Goal: Complete application form

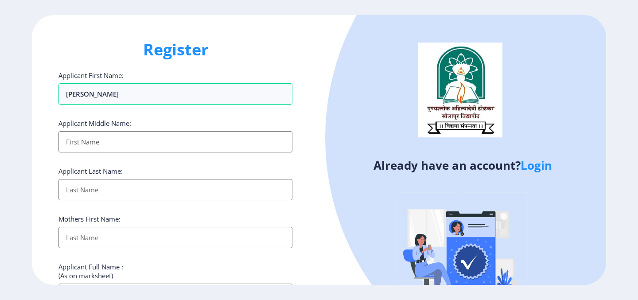
select select
type input "[PERSON_NAME]"
click at [144, 144] on input "Applicant First Name:" at bounding box center [175, 141] width 234 height 21
type input "[PERSON_NAME]"
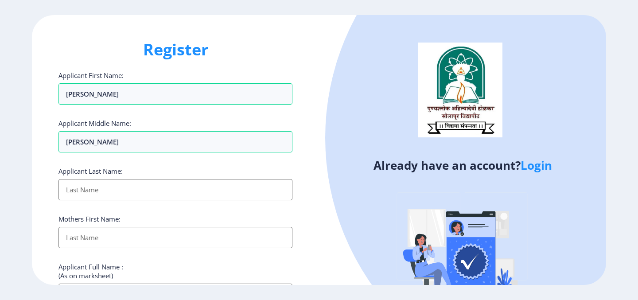
click at [140, 198] on input "Applicant First Name:" at bounding box center [175, 189] width 234 height 21
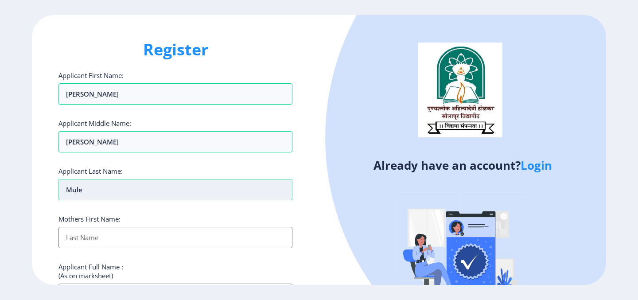
scroll to position [31, 0]
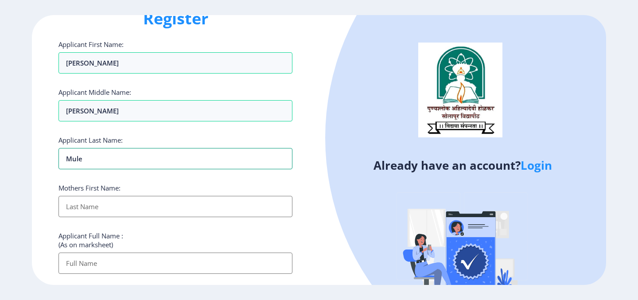
type input "Mule"
click at [136, 210] on input "Applicant First Name:" at bounding box center [175, 206] width 234 height 21
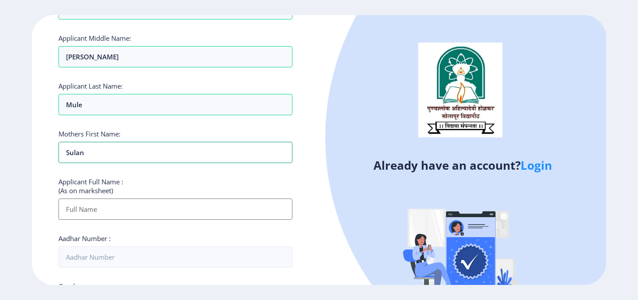
scroll to position [96, 0]
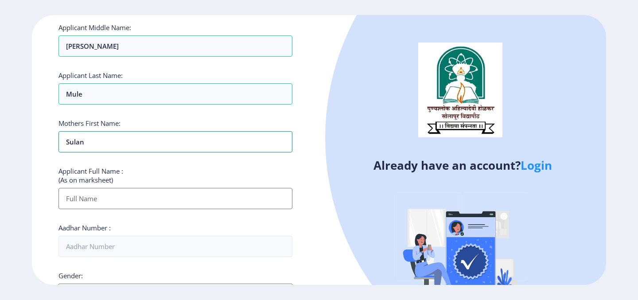
type input "Sulan"
click at [151, 196] on input "Applicant First Name:" at bounding box center [175, 198] width 234 height 21
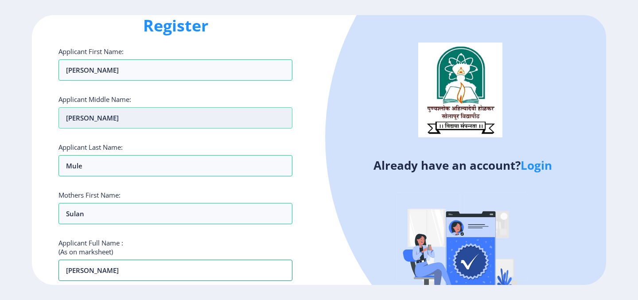
scroll to position [24, 0]
type input "[PERSON_NAME]"
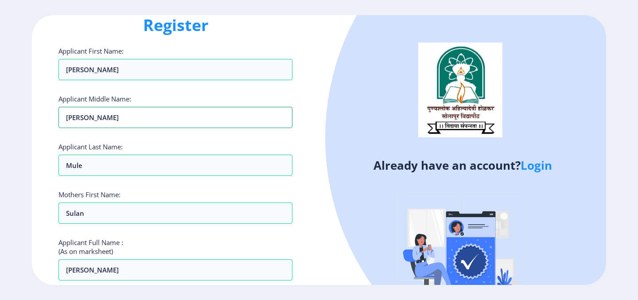
drag, startPoint x: 87, startPoint y: 115, endPoint x: 55, endPoint y: 115, distance: 31.9
click at [58, 115] on input "[PERSON_NAME]" at bounding box center [175, 117] width 234 height 21
type input "b"
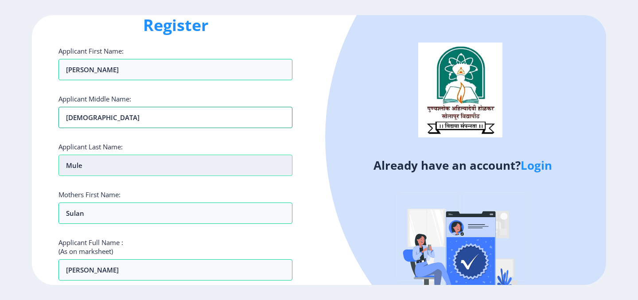
type input "[DEMOGRAPHIC_DATA]"
drag, startPoint x: 89, startPoint y: 166, endPoint x: 48, endPoint y: 164, distance: 41.7
click at [58, 164] on input "Mule" at bounding box center [175, 165] width 234 height 21
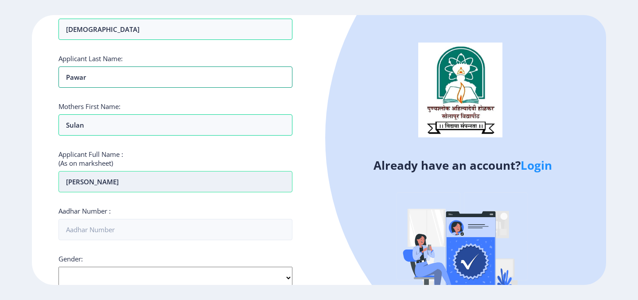
scroll to position [113, 0]
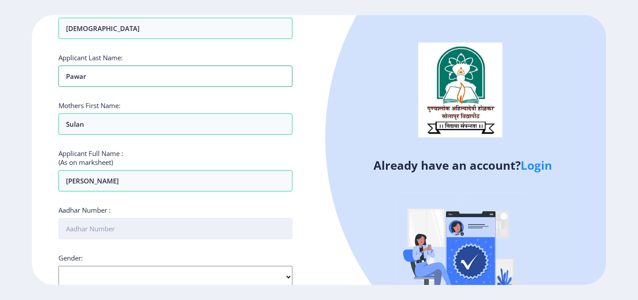
type input "Pawar"
click at [93, 226] on input "Aadhar Number :" at bounding box center [175, 228] width 234 height 21
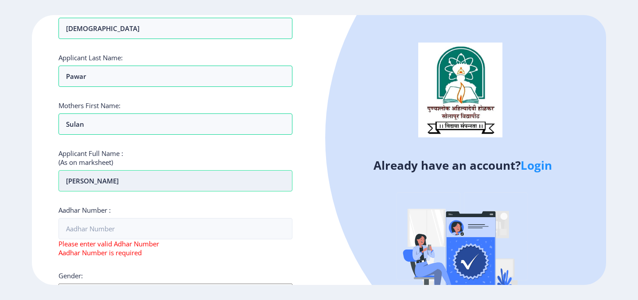
click at [122, 182] on input "[PERSON_NAME]" at bounding box center [175, 180] width 234 height 21
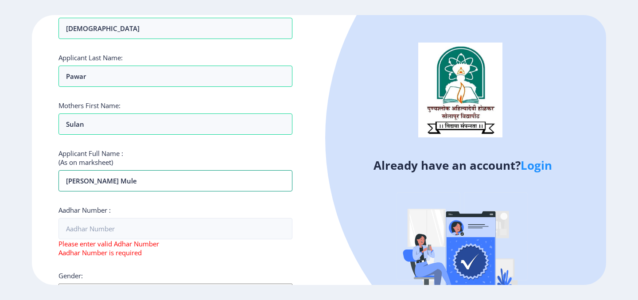
scroll to position [132, 0]
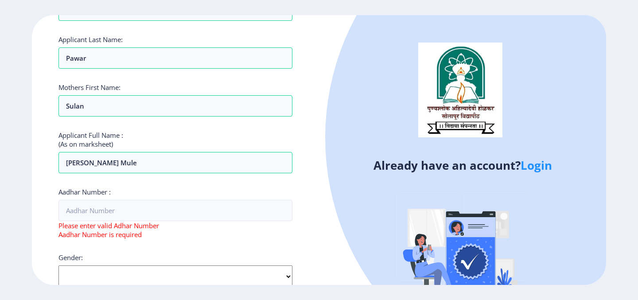
click at [150, 191] on div "Aadhar Number : Please enter valid Adhar Number Aadhar Number is required" at bounding box center [175, 212] width 234 height 51
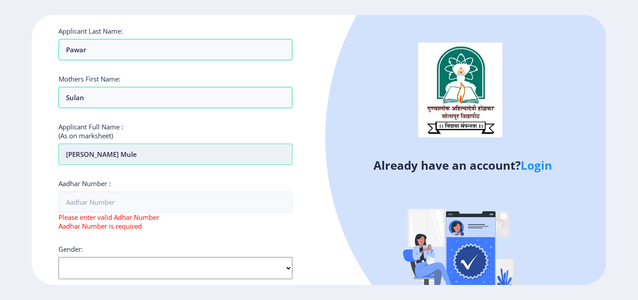
drag, startPoint x: 106, startPoint y: 156, endPoint x: 66, endPoint y: 156, distance: 40.3
click at [66, 156] on input "[PERSON_NAME] Mule" at bounding box center [175, 154] width 234 height 21
click at [112, 155] on input "Mule" at bounding box center [175, 154] width 234 height 21
paste input "[PERSON_NAME]"
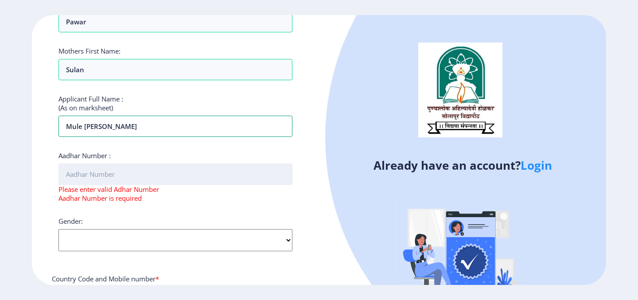
type input "Mule [PERSON_NAME]"
click at [128, 177] on input "Aadhar Number :" at bounding box center [175, 173] width 234 height 21
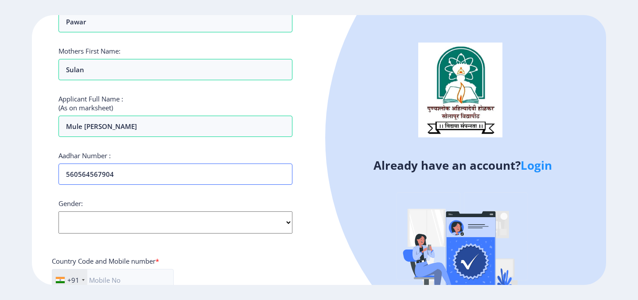
type input "560564567904"
click at [58, 211] on select "Select Gender [DEMOGRAPHIC_DATA] [DEMOGRAPHIC_DATA] Other" at bounding box center [175, 222] width 234 height 22
select select "[DEMOGRAPHIC_DATA]"
click option "[DEMOGRAPHIC_DATA]" at bounding box center [0, 0] width 0 height 0
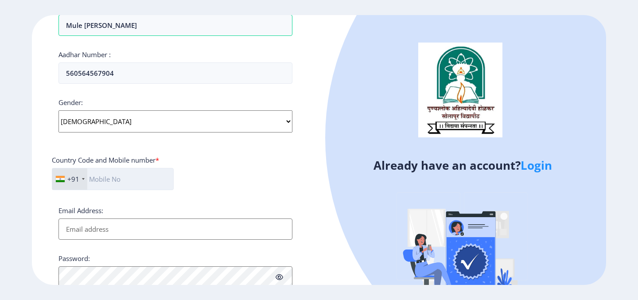
scroll to position [277, 0]
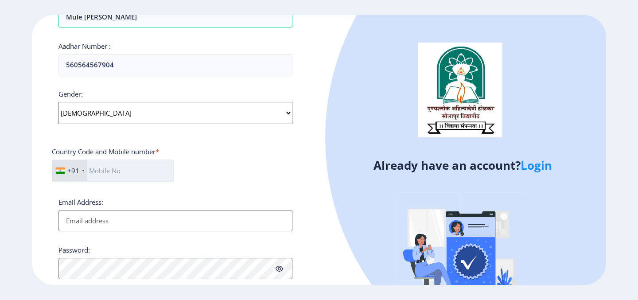
click at [106, 174] on input "text" at bounding box center [113, 170] width 122 height 22
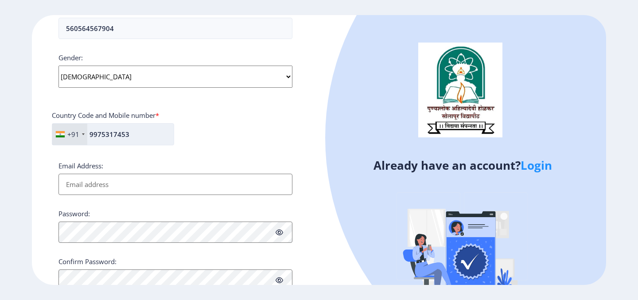
scroll to position [338, 0]
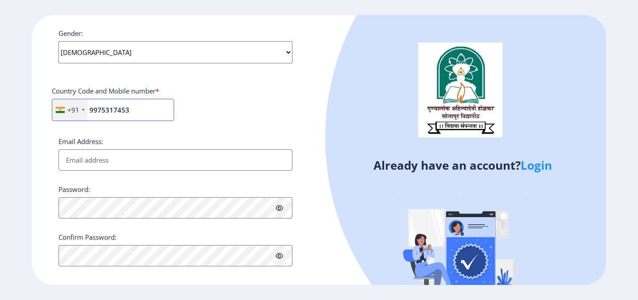
type input "9975317453"
click at [94, 157] on input "Email Address:" at bounding box center [175, 159] width 234 height 21
type input "[EMAIL_ADDRESS][DOMAIN_NAME]"
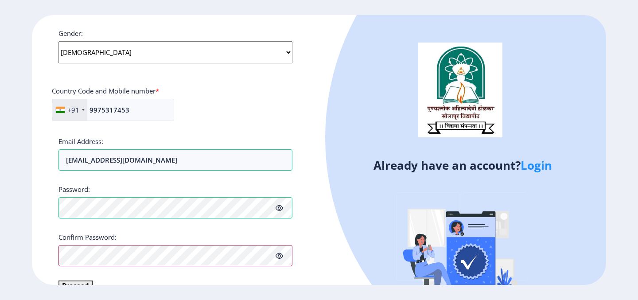
scroll to position [357, 0]
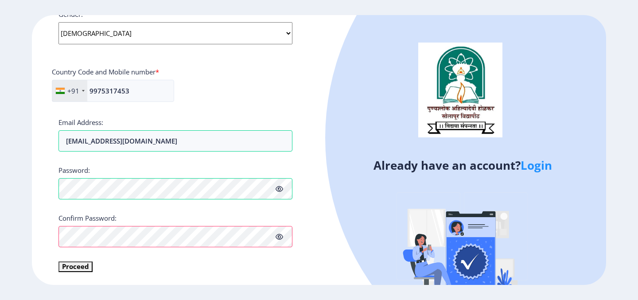
click at [279, 190] on icon at bounding box center [279, 189] width 8 height 7
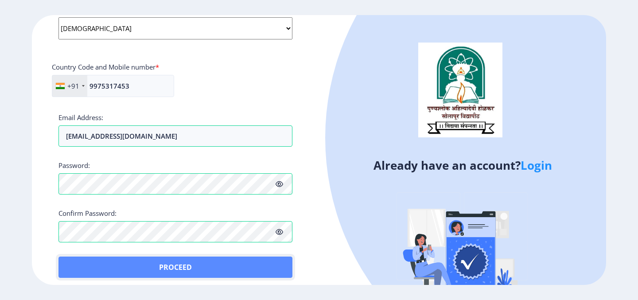
click at [201, 272] on button "Proceed" at bounding box center [175, 266] width 234 height 21
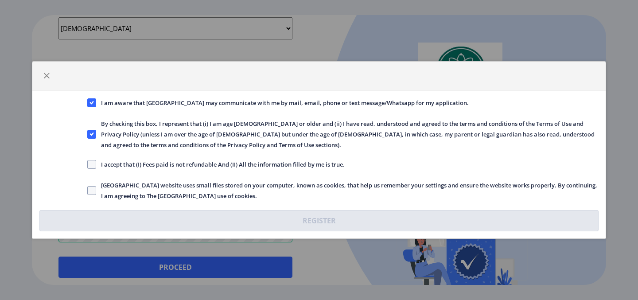
click at [140, 166] on span "I accept that (I) Fees paid is not refundable And (II) All the information fill…" at bounding box center [220, 164] width 248 height 11
click at [88, 165] on input "I accept that (I) Fees paid is not refundable And (II) All the information fill…" at bounding box center [87, 164] width 0 height 0
checkbox input "true"
click at [98, 187] on span "[GEOGRAPHIC_DATA] website uses small files stored on your computer, known as co…" at bounding box center [347, 190] width 502 height 21
click at [88, 190] on input "[GEOGRAPHIC_DATA] website uses small files stored on your computer, known as co…" at bounding box center [87, 190] width 0 height 0
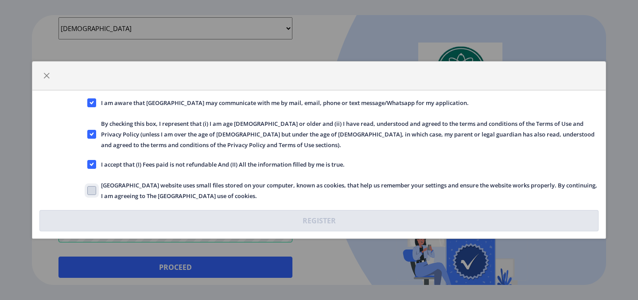
checkbox input "true"
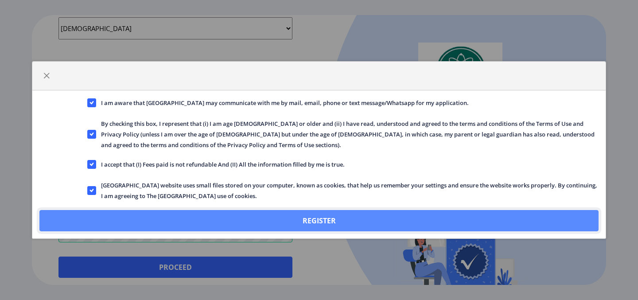
click at [233, 223] on button "Register" at bounding box center [318, 220] width 559 height 21
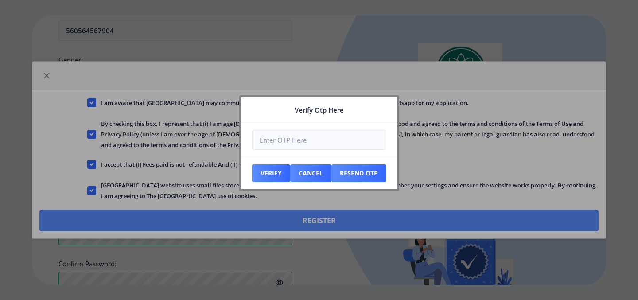
scroll to position [412, 0]
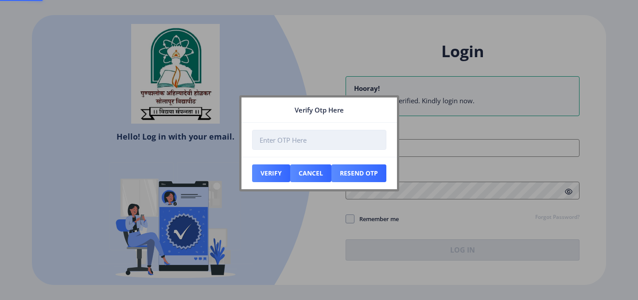
scroll to position [105, 0]
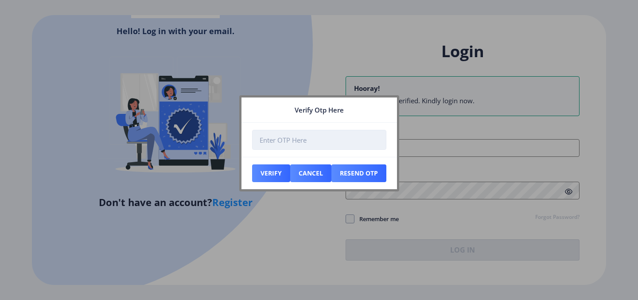
click at [271, 140] on input "number" at bounding box center [319, 140] width 134 height 20
click at [264, 140] on input "number" at bounding box center [319, 140] width 134 height 20
click at [287, 146] on input "number" at bounding box center [319, 140] width 134 height 20
click at [283, 143] on input "number" at bounding box center [319, 140] width 134 height 20
type input "515226"
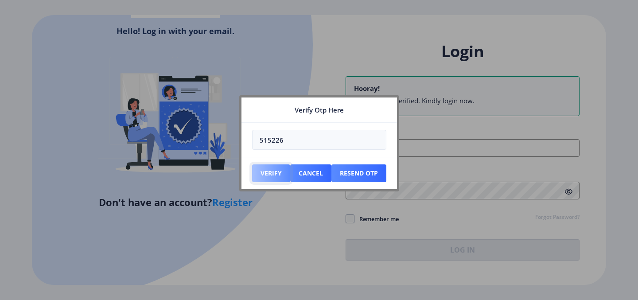
click at [274, 170] on button "Verify" at bounding box center [271, 173] width 38 height 18
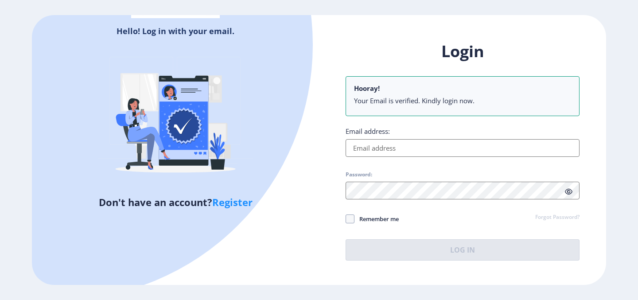
click at [369, 149] on input "Email address:" at bounding box center [462, 148] width 234 height 18
type input "[EMAIL_ADDRESS][DOMAIN_NAME]"
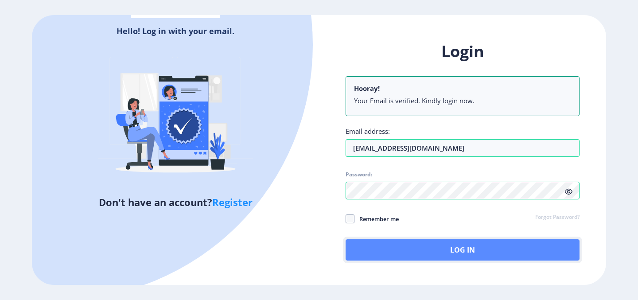
click at [419, 248] on button "Log In" at bounding box center [462, 249] width 234 height 21
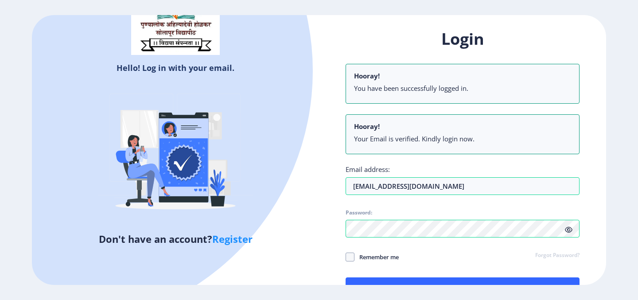
scroll to position [69, 0]
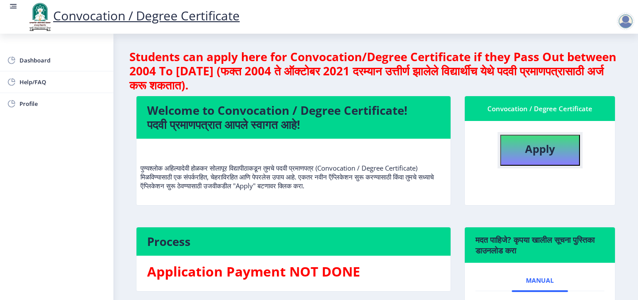
click at [557, 144] on button "Apply" at bounding box center [540, 150] width 80 height 31
select select
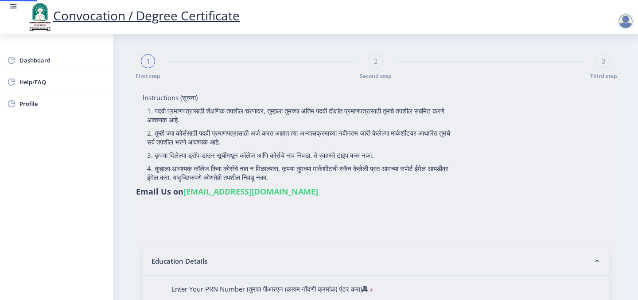
type input "Mule [PERSON_NAME]"
type input "Sulan"
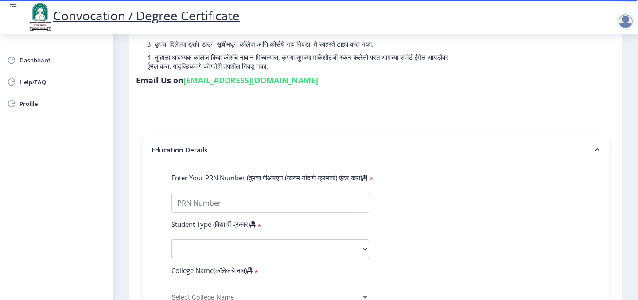
scroll to position [114, 0]
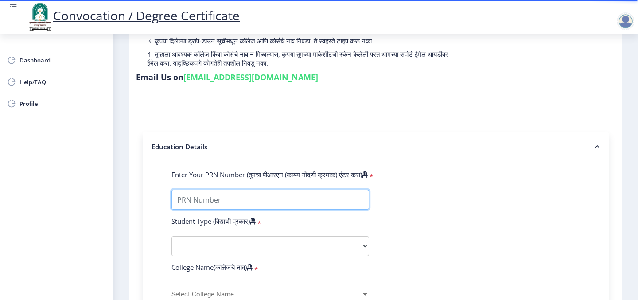
click at [246, 190] on input "Enter Your PRN Number (तुमचा पीआरएन (कायम नोंदणी क्रमांक) एंटर करा)" at bounding box center [270, 200] width 198 height 20
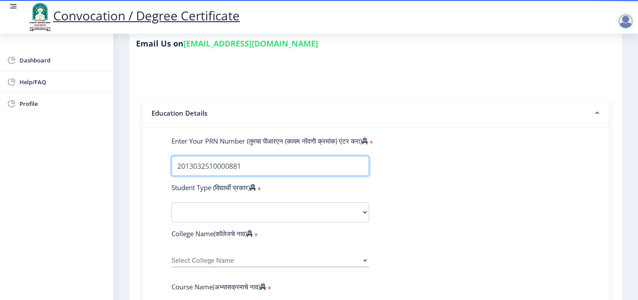
scroll to position [151, 0]
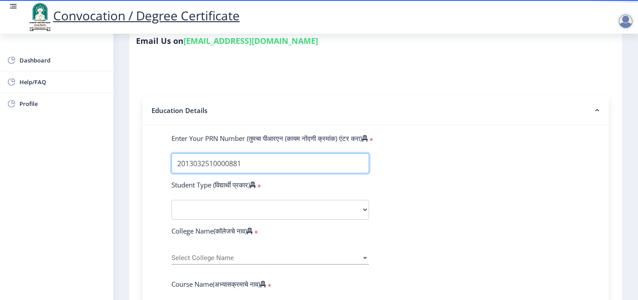
type input "2013032510000881"
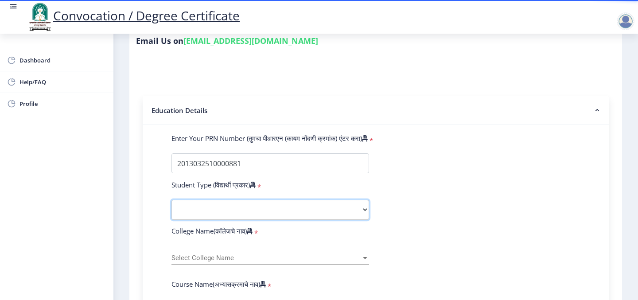
click at [171, 200] on select "Select Student Type Regular External" at bounding box center [270, 210] width 198 height 20
select select "Regular"
click option "Regular" at bounding box center [0, 0] width 0 height 0
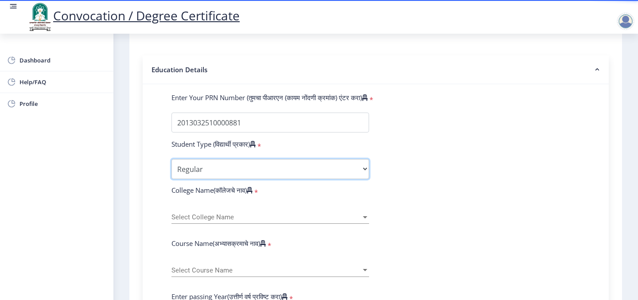
scroll to position [197, 0]
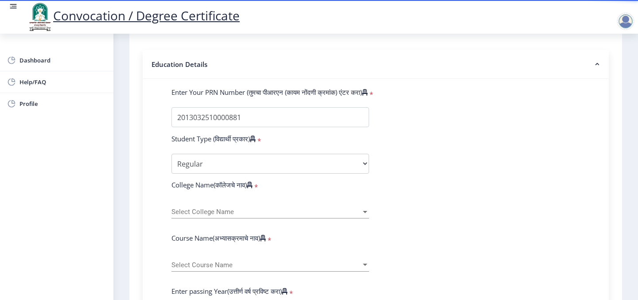
click at [226, 208] on span "Select College Name" at bounding box center [266, 212] width 190 height 8
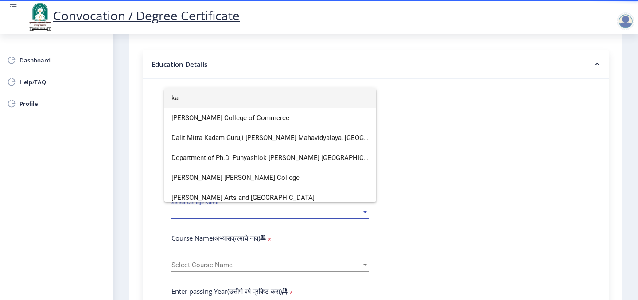
scroll to position [6, 0]
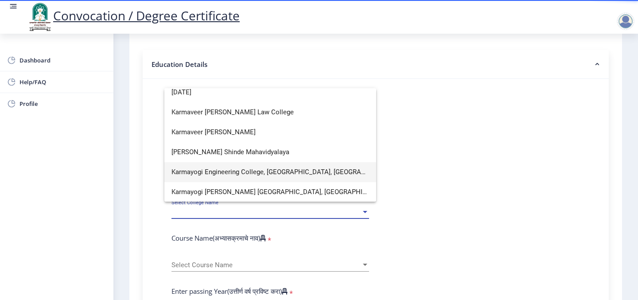
type input "[DATE]"
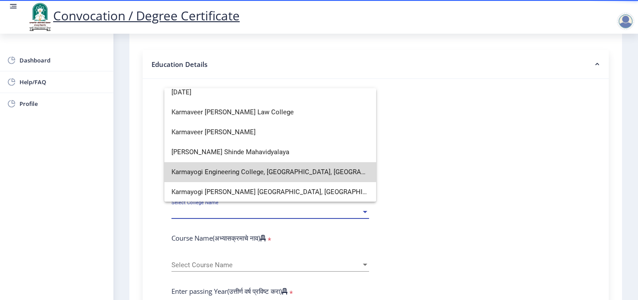
click at [241, 170] on span "Karmayogi Engineering College, [GEOGRAPHIC_DATA], [GEOGRAPHIC_DATA]." at bounding box center [270, 172] width 198 height 20
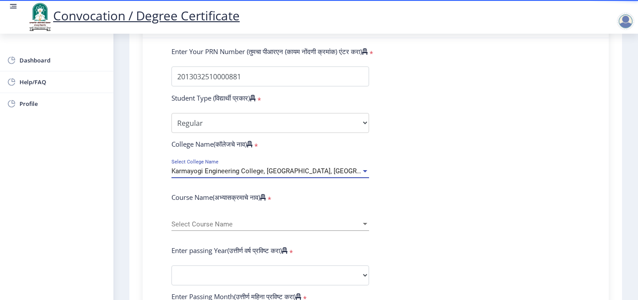
scroll to position [241, 0]
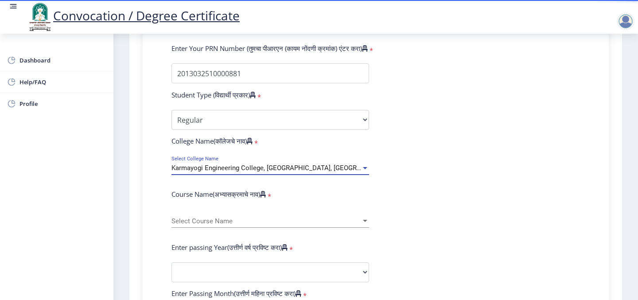
click at [206, 217] on span "Select Course Name" at bounding box center [266, 221] width 190 height 8
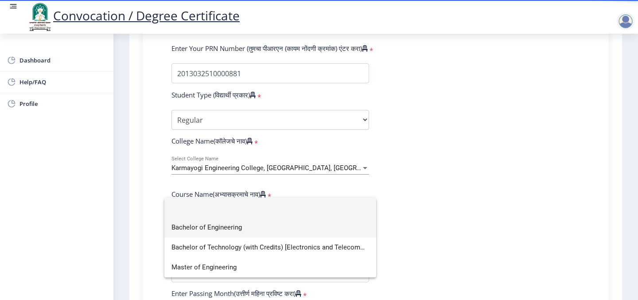
click at [209, 229] on span "Bachelor of Engineering" at bounding box center [270, 227] width 198 height 20
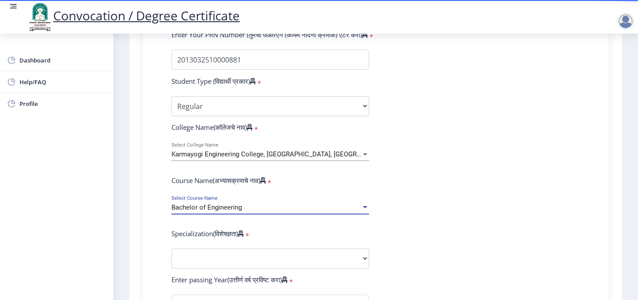
scroll to position [255, 0]
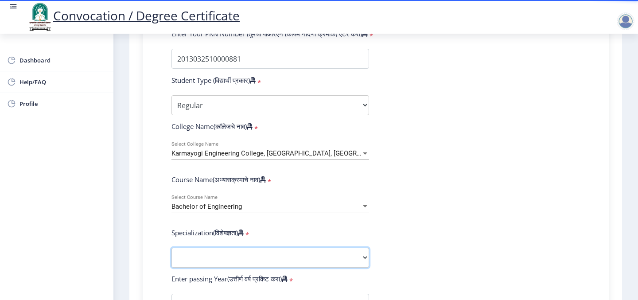
click at [171, 248] on select "Specialization Bio-Medical Engineering Civil Engineering Computer Science & Eng…" at bounding box center [270, 258] width 198 height 20
select select "Electrical & Electronics Engineering"
click option "Electrical & Electronics Engineering" at bounding box center [0, 0] width 0 height 0
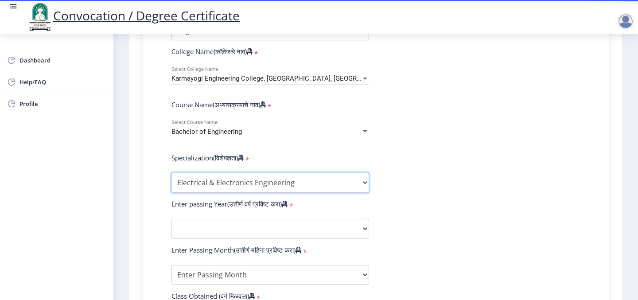
scroll to position [334, 0]
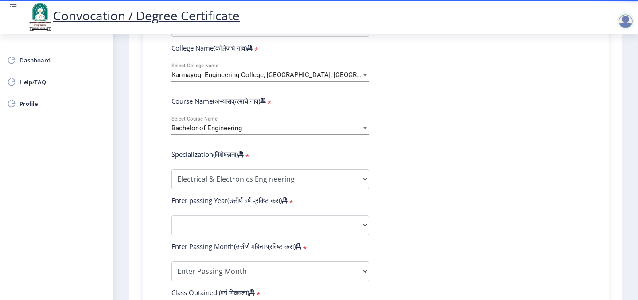
click at [203, 200] on form "Enter Your PRN Number (तुमचा पीआरएन (कायम नोंदणी क्रमांक) एंटर करा) * Student T…" at bounding box center [376, 209] width 422 height 516
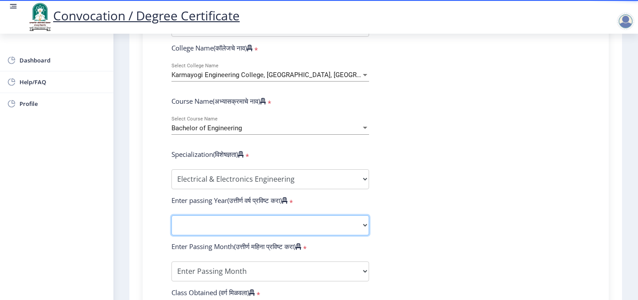
click at [171, 215] on select "2025 2024 2023 2022 2021 2020 2019 2018 2017 2016 2015 2014 2013 2012 2011 2010…" at bounding box center [270, 225] width 198 height 20
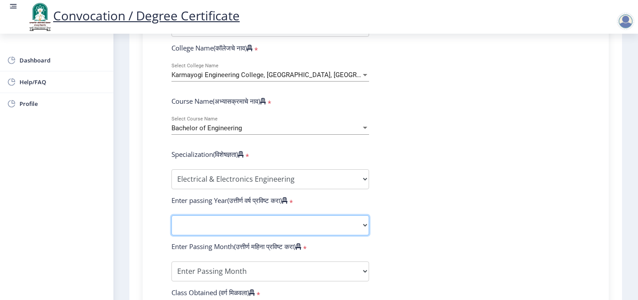
select select "2017"
click option "2017" at bounding box center [0, 0] width 0 height 0
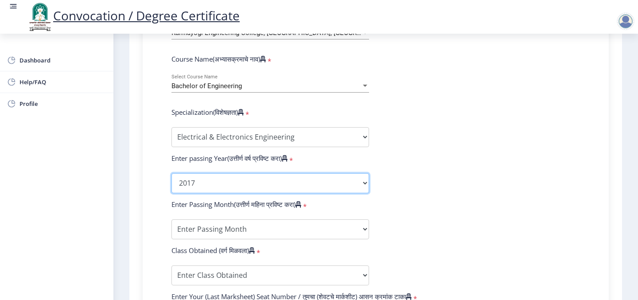
scroll to position [387, 0]
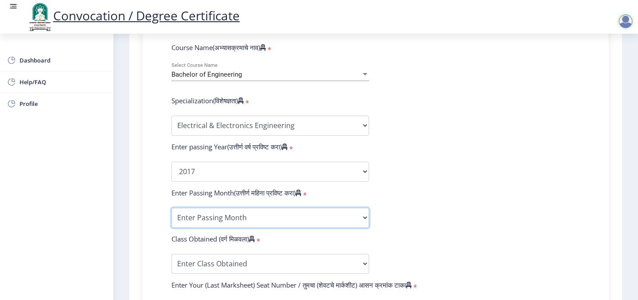
click at [171, 208] on select "Enter Passing Month March April May October November December" at bounding box center [270, 218] width 198 height 20
select select "May"
click option "May" at bounding box center [0, 0] width 0 height 0
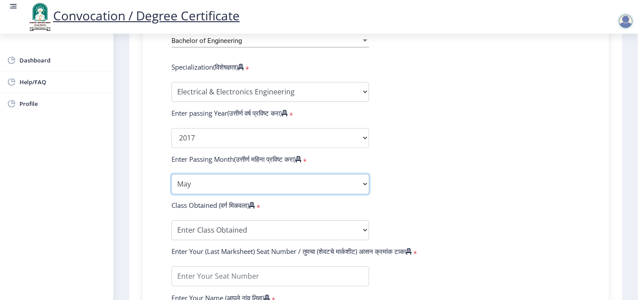
scroll to position [423, 0]
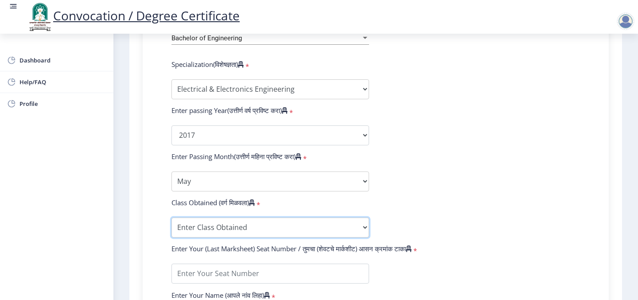
click at [171, 217] on select "Enter Class Obtained FIRST CLASS WITH DISTINCTION FIRST CLASS HIGHER SECOND CLA…" at bounding box center [270, 227] width 198 height 20
click option "FIRST CLASS" at bounding box center [0, 0] width 0 height 0
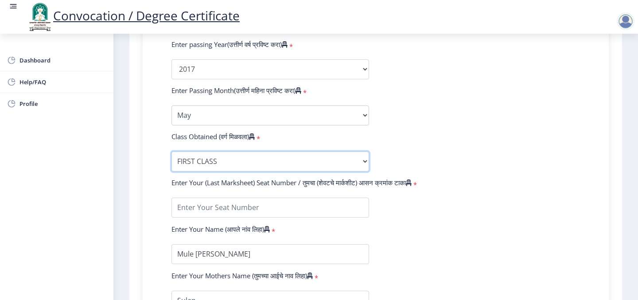
scroll to position [493, 0]
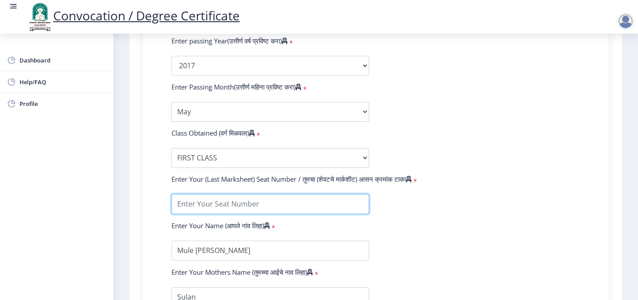
click at [216, 194] on input "textarea" at bounding box center [270, 204] width 198 height 20
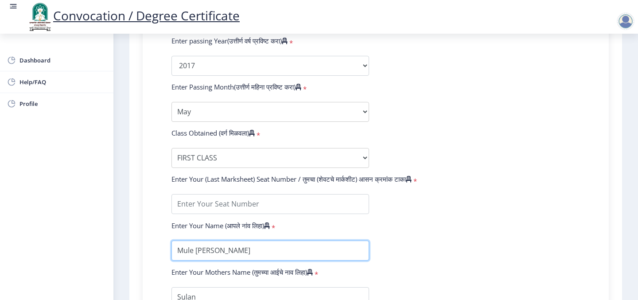
click at [206, 241] on input "textarea" at bounding box center [270, 251] width 198 height 20
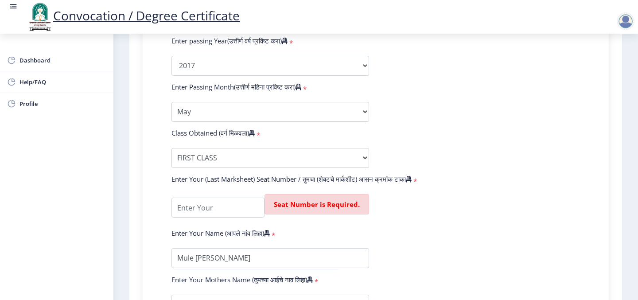
click at [206, 229] on label "Enter Your Name (आपले नांव लिहा)" at bounding box center [220, 233] width 98 height 9
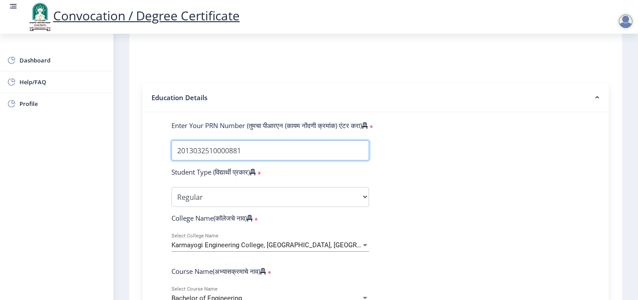
scroll to position [166, 0]
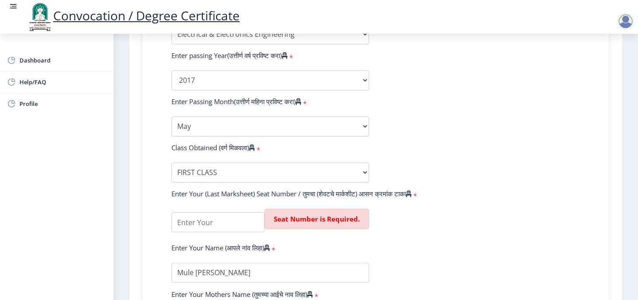
scroll to position [493, 0]
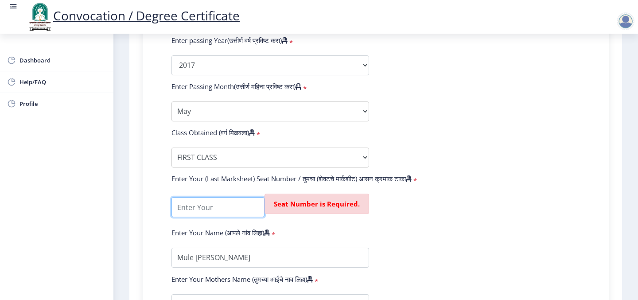
click at [209, 197] on input "textarea" at bounding box center [217, 207] width 93 height 20
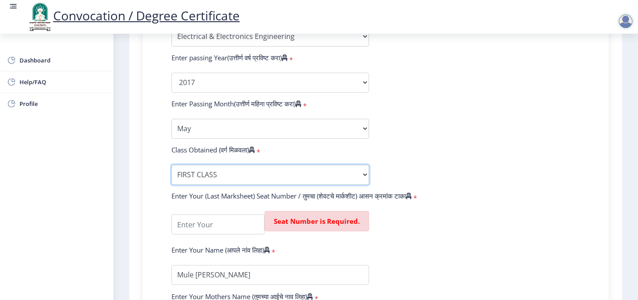
select select "FIRST CLASS WITH DISTINCTION"
click option "FIRST CLASS WITH DISTINCTION" at bounding box center [0, 0] width 0 height 0
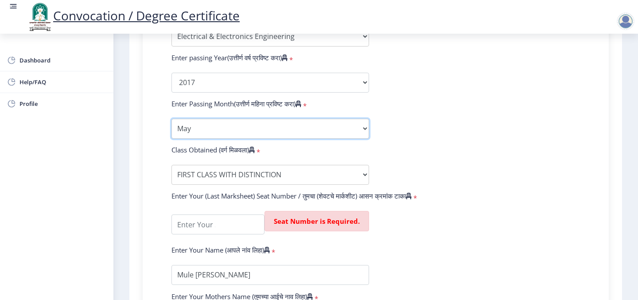
click option "May" at bounding box center [0, 0] width 0 height 0
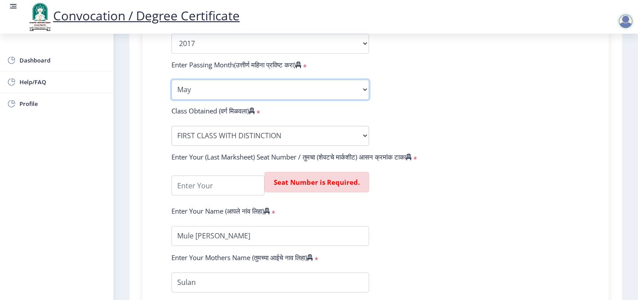
scroll to position [518, 0]
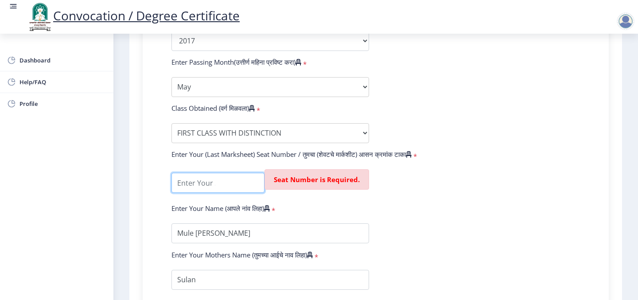
click at [218, 173] on input "textarea" at bounding box center [217, 183] width 93 height 20
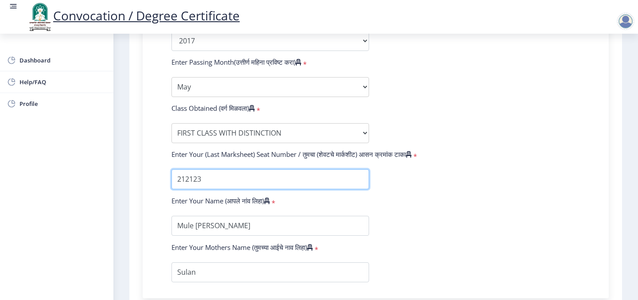
type input "212123"
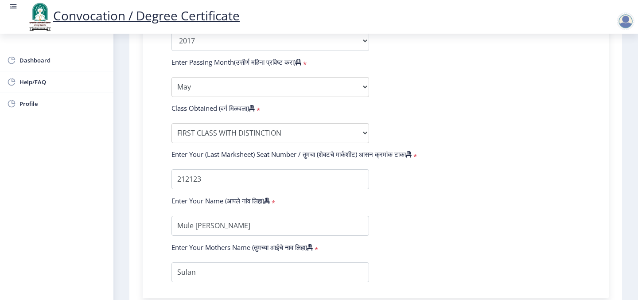
click at [153, 187] on div "Enter Your PRN Number (तुमचा पीआरएन (कायम नोंदणी क्रमांक) एंटर करा) * Student T…" at bounding box center [375, 25] width 448 height 516
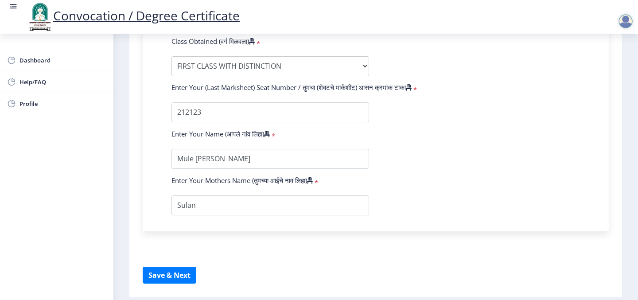
scroll to position [593, 0]
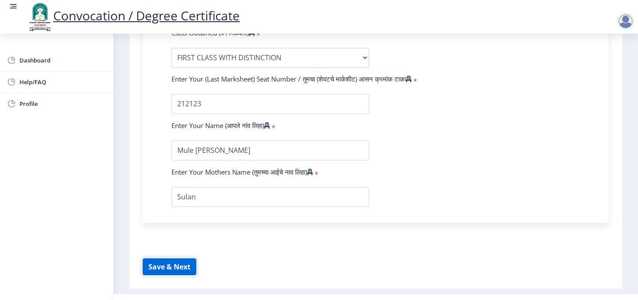
click at [179, 258] on button "Save & Next" at bounding box center [170, 266] width 54 height 17
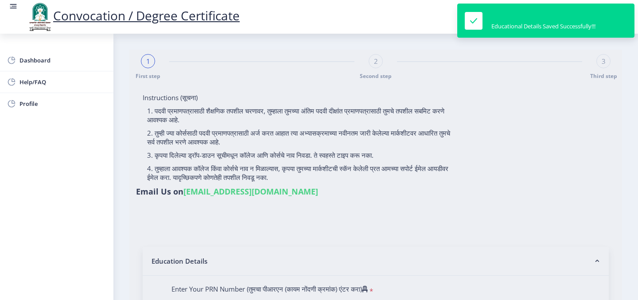
select select
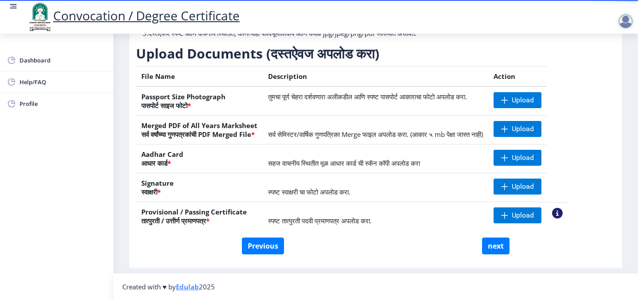
scroll to position [130, 0]
click at [274, 248] on button "Previous" at bounding box center [263, 245] width 42 height 17
select select "Regular"
select select "2017"
select select "May"
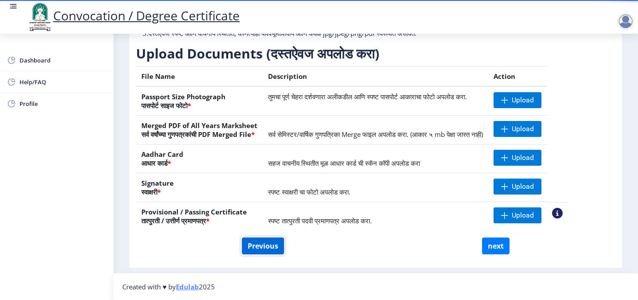
select select "FIRST CLASS WITH DISTINCTION"
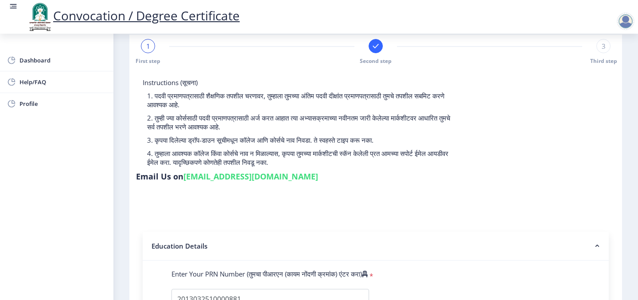
scroll to position [13, 0]
